Goal: Find specific page/section

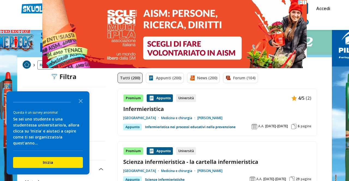
click at [77, 106] on icon "Close the survey" at bounding box center [80, 100] width 11 height 11
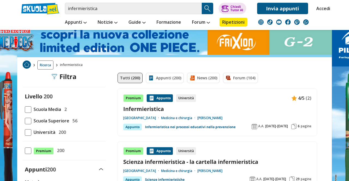
click at [38, 129] on span "Università" at bounding box center [43, 132] width 24 height 7
click at [25, 132] on input "Università 200" at bounding box center [25, 132] width 0 height 0
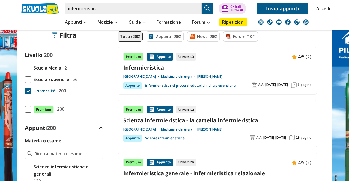
scroll to position [43, 0]
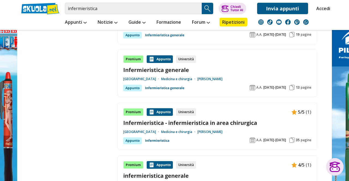
scroll to position [782, 0]
